Goal: Transaction & Acquisition: Purchase product/service

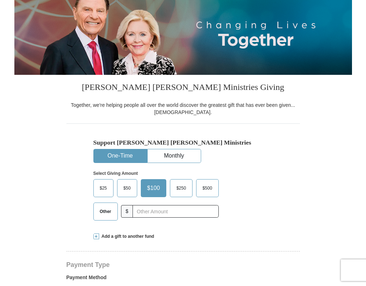
scroll to position [74, 0]
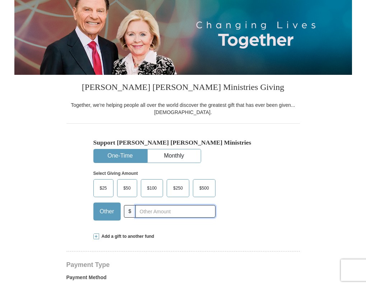
click at [142, 212] on input "text" at bounding box center [175, 211] width 80 height 13
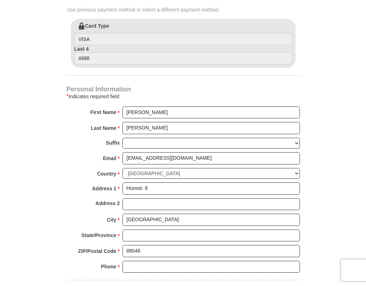
scroll to position [421, 0]
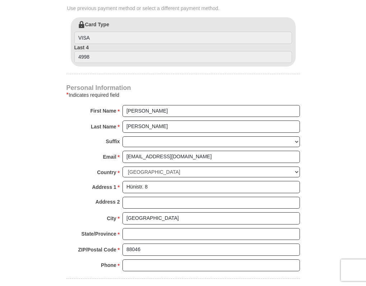
type input "22"
drag, startPoint x: 151, startPoint y: 109, endPoint x: 123, endPoint y: 109, distance: 28.0
click at [123, 109] on input "Georg" at bounding box center [212, 111] width 178 height 12
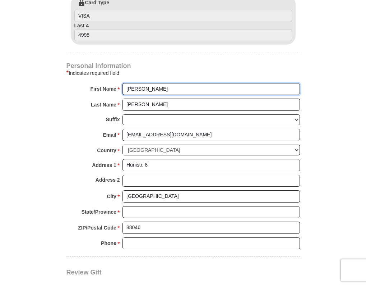
scroll to position [443, 0]
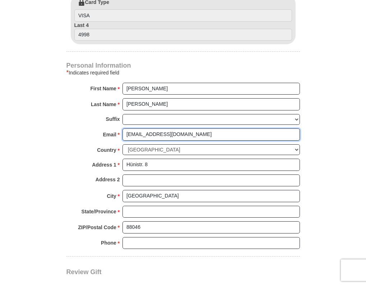
drag, startPoint x: 196, startPoint y: 132, endPoint x: 115, endPoint y: 124, distance: 82.0
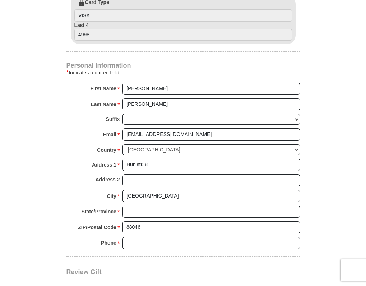
click at [82, 118] on div "Suffix Jr Sr I II III IV V VI" at bounding box center [183, 121] width 234 height 15
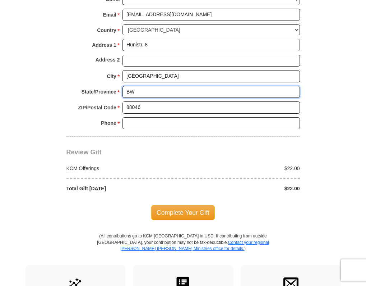
scroll to position [576, 0]
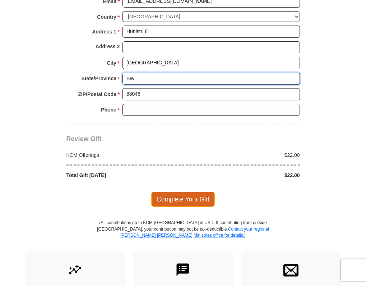
type input "BW"
click at [185, 194] on span "Complete Your Gift" at bounding box center [183, 199] width 64 height 15
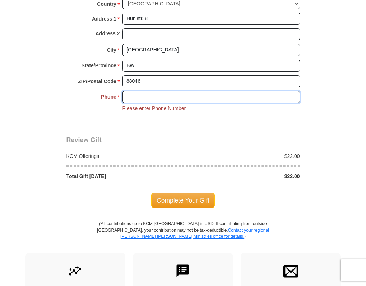
scroll to position [588, 0]
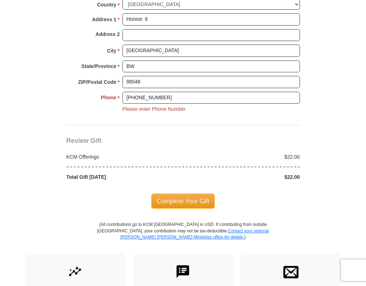
click at [175, 92] on input "+491725832618" at bounding box center [212, 98] width 178 height 12
type input "+491725832618"
click at [165, 121] on div at bounding box center [183, 123] width 234 height 4
click at [162, 193] on span "Complete Your Gift" at bounding box center [183, 200] width 64 height 15
